Goal: Information Seeking & Learning: Learn about a topic

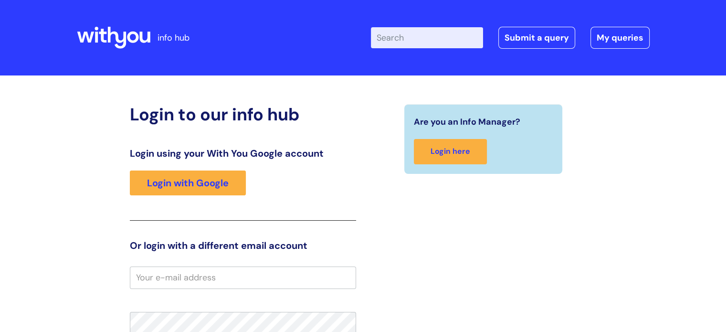
click at [414, 38] on input "Enter your search term here..." at bounding box center [427, 37] width 112 height 21
type input "safe and effective practices"
click button "Search" at bounding box center [0, 0] width 0 height 0
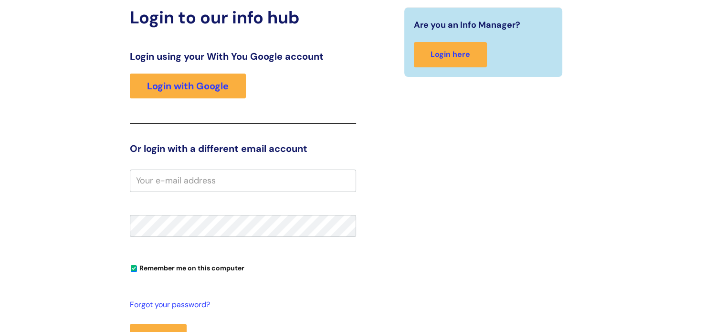
scroll to position [143, 0]
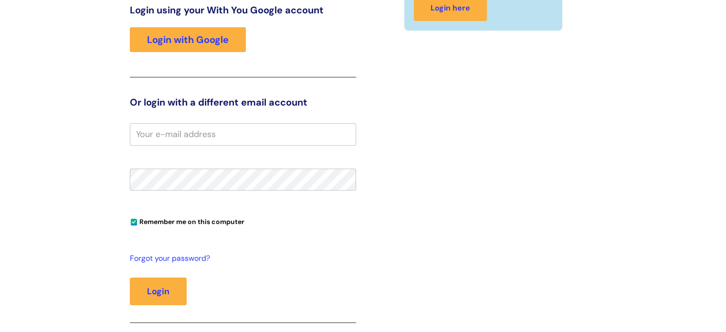
click at [181, 137] on input "email" at bounding box center [243, 134] width 226 height 22
type input "linda.aitken@wearewithyou.org.uk"
click at [130, 277] on button "Login" at bounding box center [158, 291] width 57 height 28
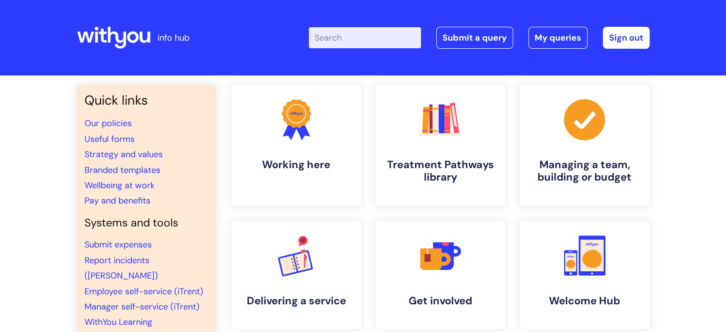
click at [363, 41] on input "Enter your search term here..." at bounding box center [365, 37] width 112 height 21
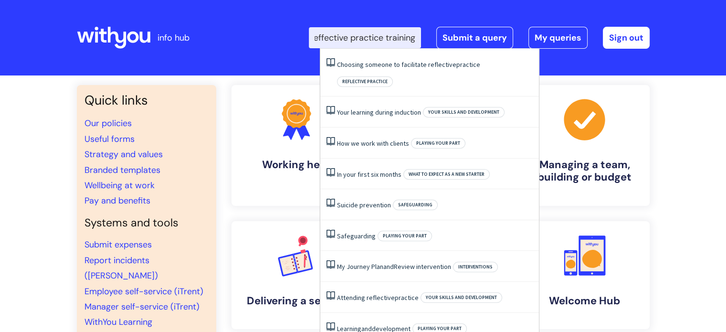
type input "Safe and effective practice training"
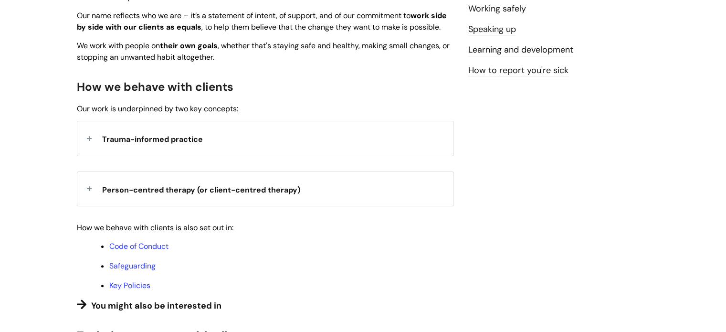
scroll to position [191, 0]
